Goal: Use online tool/utility: Use online tool/utility

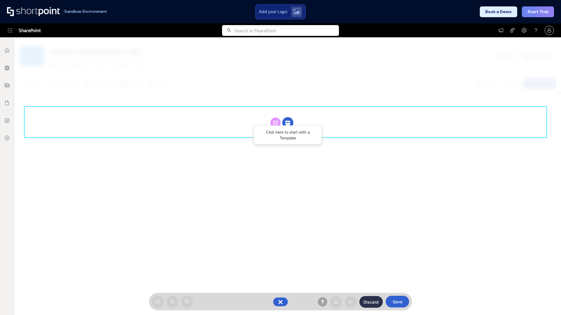
click at [288, 123] on circle at bounding box center [287, 122] width 11 height 11
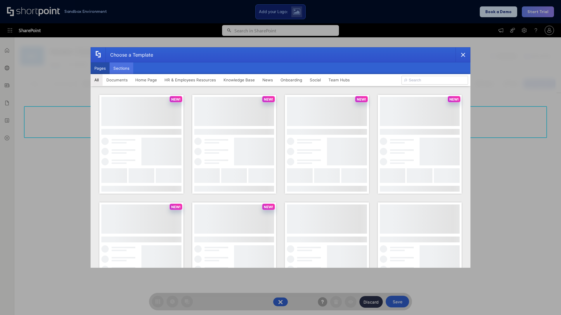
click at [121, 68] on button "Sections" at bounding box center [122, 68] width 24 height 12
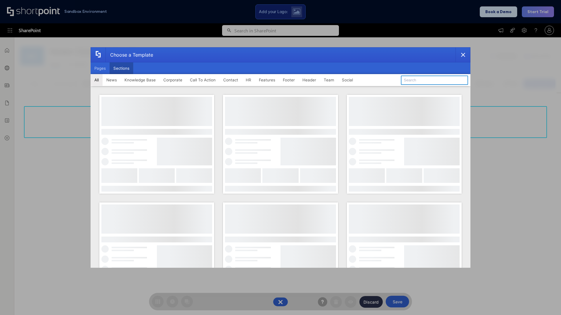
type input "Service Block 1"
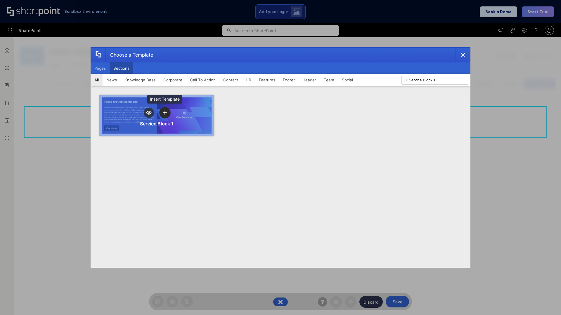
click at [165, 113] on icon "template selector" at bounding box center [165, 113] width 4 height 4
